Goal: Find specific page/section: Find specific page/section

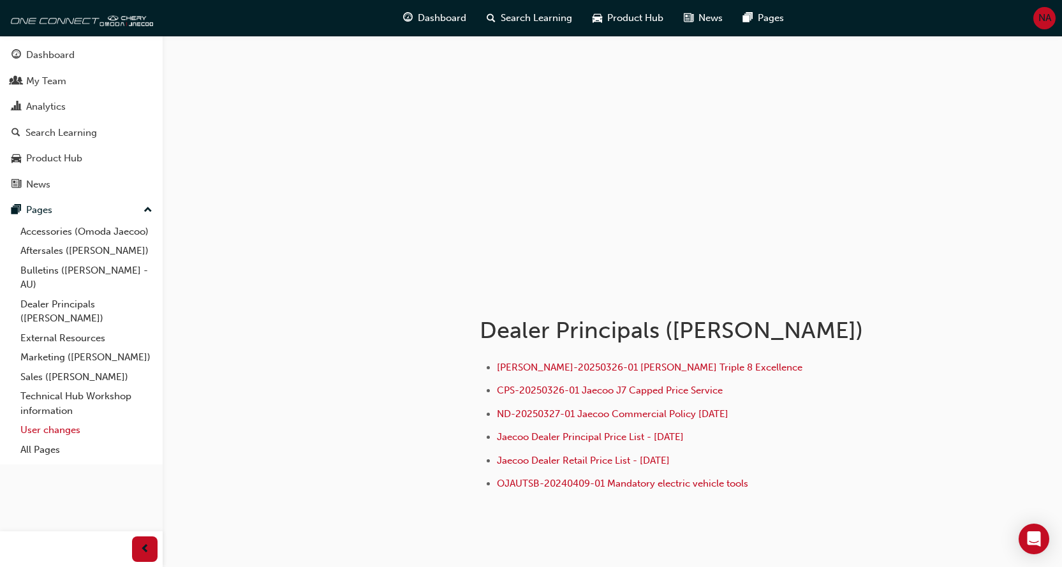
click at [67, 427] on link "User changes" at bounding box center [86, 430] width 142 height 20
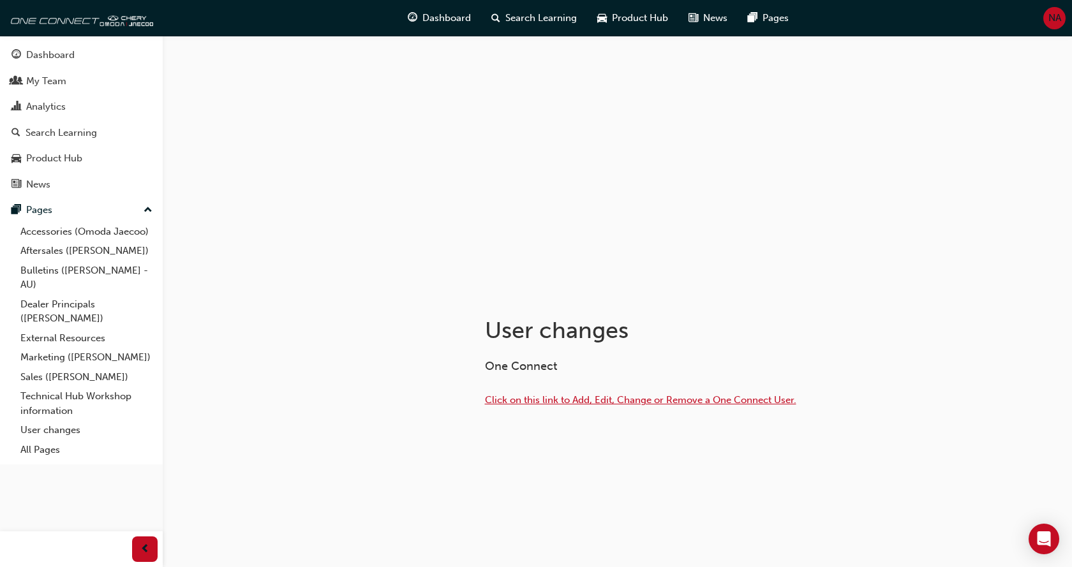
click at [614, 402] on span "Click on this link to Add, Edit, Change or Remove a One Connect User." at bounding box center [640, 399] width 311 height 11
